Goal: Task Accomplishment & Management: Use online tool/utility

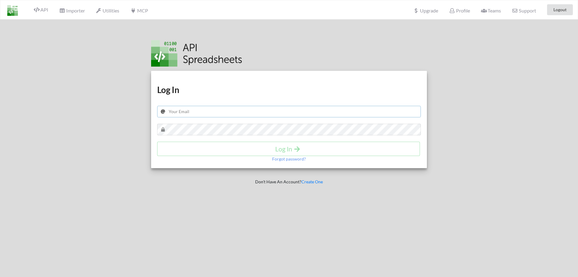
type input "[EMAIL_ADDRESS][PERSON_NAME][DOMAIN_NAME]"
click at [276, 146] on h4 "Log In" at bounding box center [289, 149] width 250 height 8
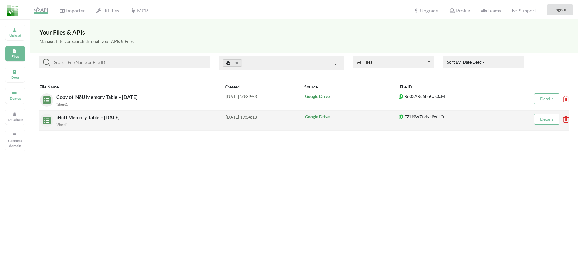
click at [70, 117] on span "iNōU Memory Table – [DATE]" at bounding box center [88, 117] width 64 height 6
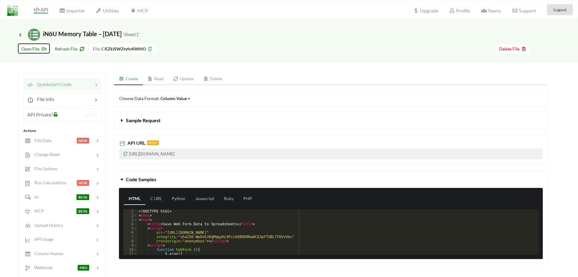
click at [34, 48] on span "Open File" at bounding box center [33, 48] width 25 height 5
click at [57, 115] on icon at bounding box center [55, 113] width 5 height 4
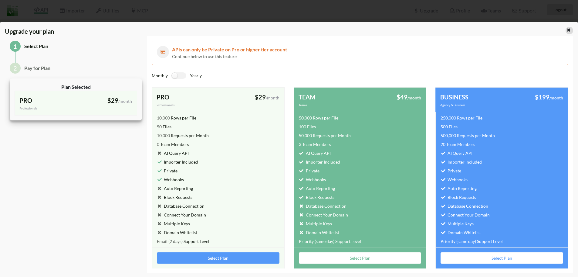
click at [567, 29] on icon at bounding box center [568, 29] width 5 height 4
